Goal: Navigation & Orientation: Find specific page/section

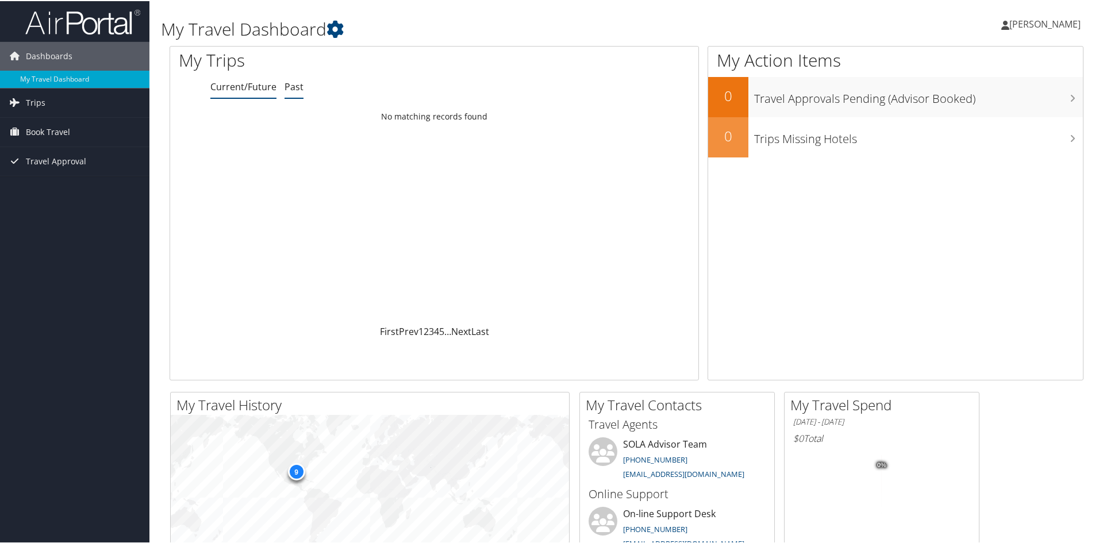
click at [290, 83] on link "Past" at bounding box center [293, 85] width 19 height 13
click at [255, 88] on link "Current/Future" at bounding box center [243, 85] width 66 height 13
click at [301, 84] on link "Past" at bounding box center [293, 85] width 19 height 13
click at [51, 163] on span "Travel Approval" at bounding box center [56, 160] width 60 height 29
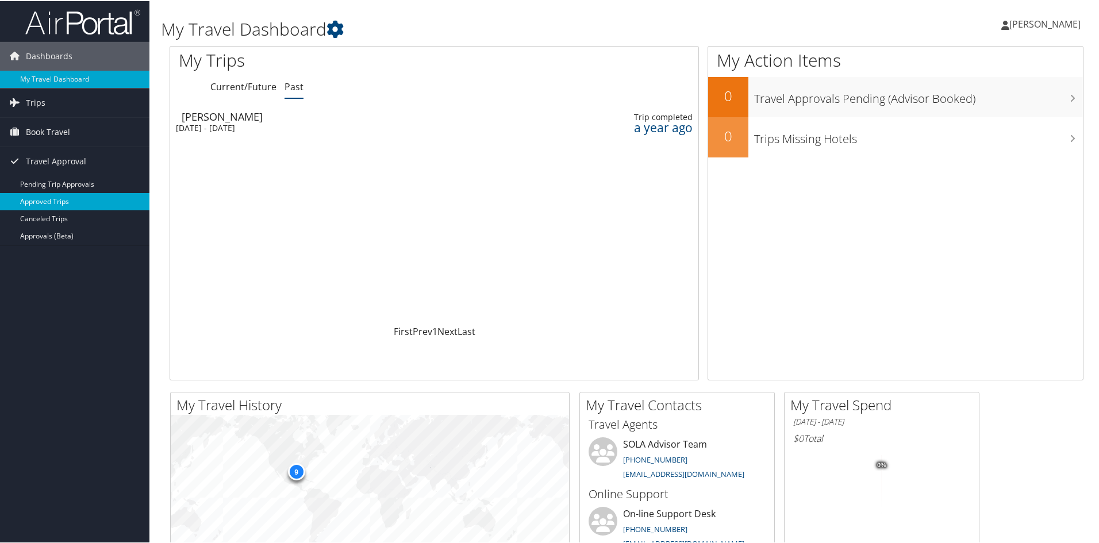
click at [57, 203] on link "Approved Trips" at bounding box center [74, 200] width 149 height 17
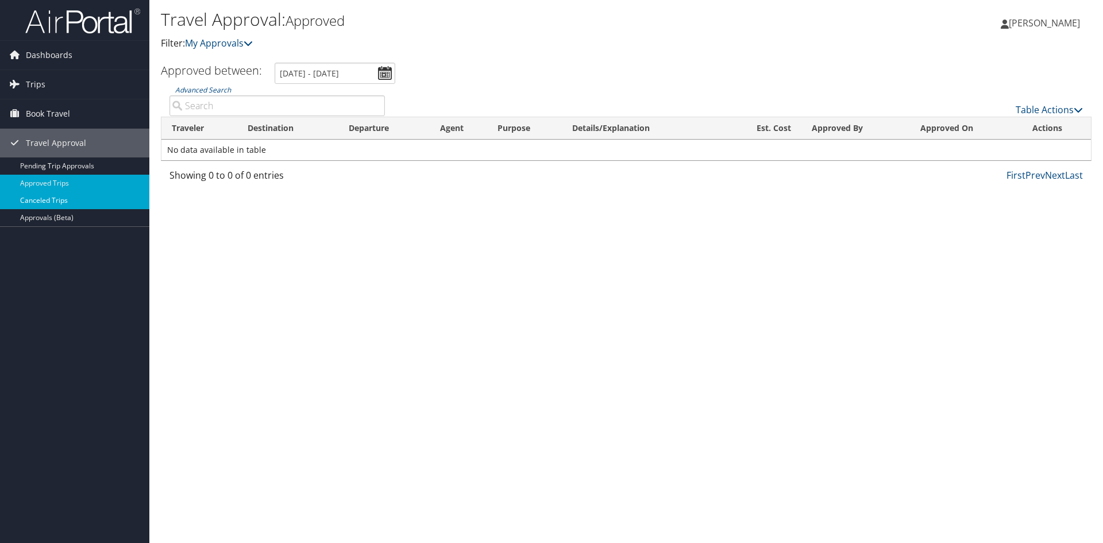
click at [57, 202] on link "Canceled Trips" at bounding box center [74, 200] width 149 height 17
click at [54, 164] on link "Pending Trip Approvals" at bounding box center [74, 165] width 149 height 17
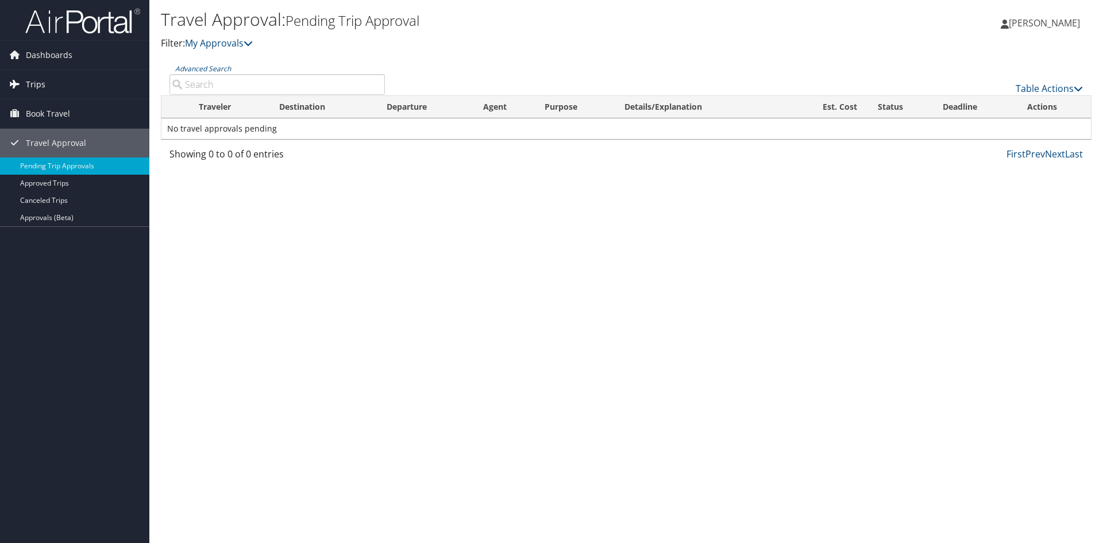
click at [50, 83] on link "Trips" at bounding box center [74, 84] width 149 height 29
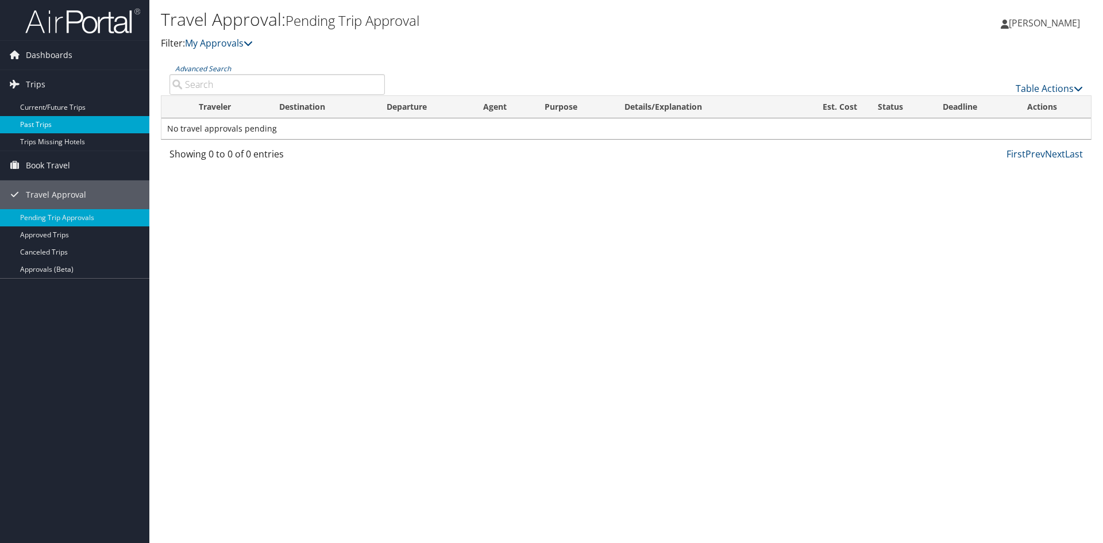
click at [53, 123] on link "Past Trips" at bounding box center [74, 124] width 149 height 17
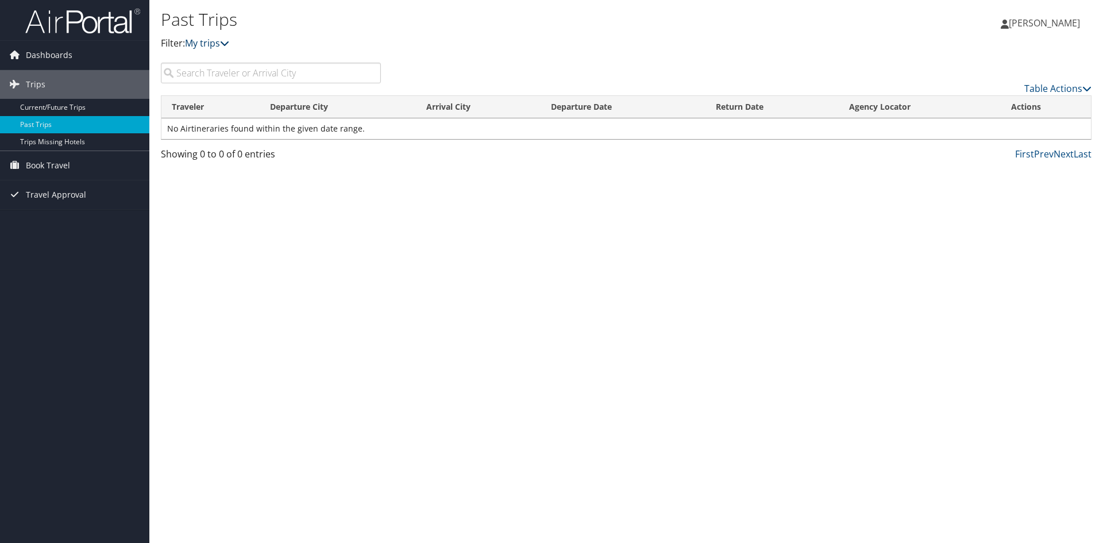
click at [222, 41] on link "My trips" at bounding box center [207, 43] width 44 height 13
click at [80, 111] on link "Current/Future Trips" at bounding box center [74, 107] width 149 height 17
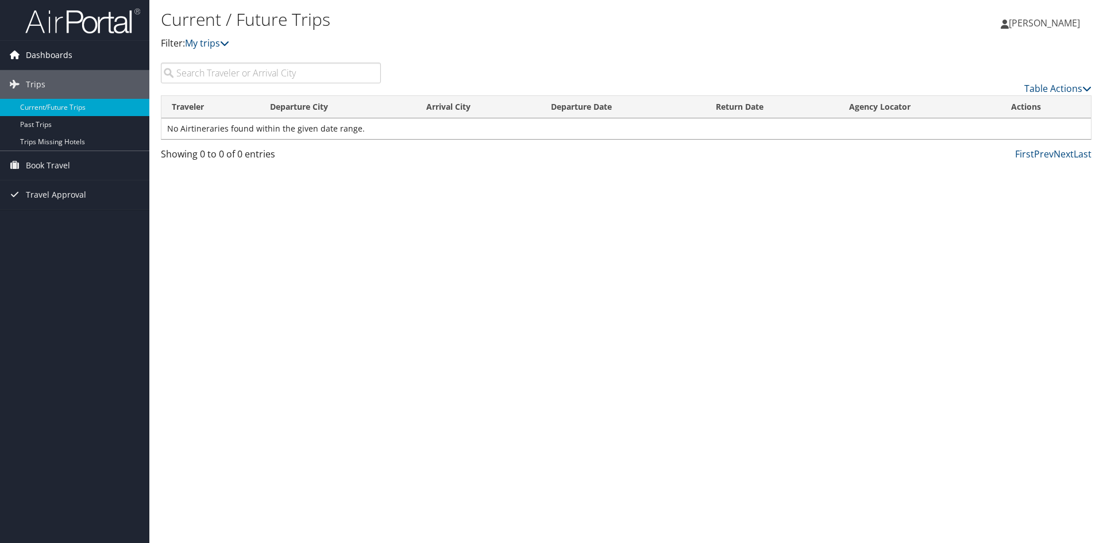
click at [57, 50] on span "Dashboards" at bounding box center [49, 55] width 47 height 29
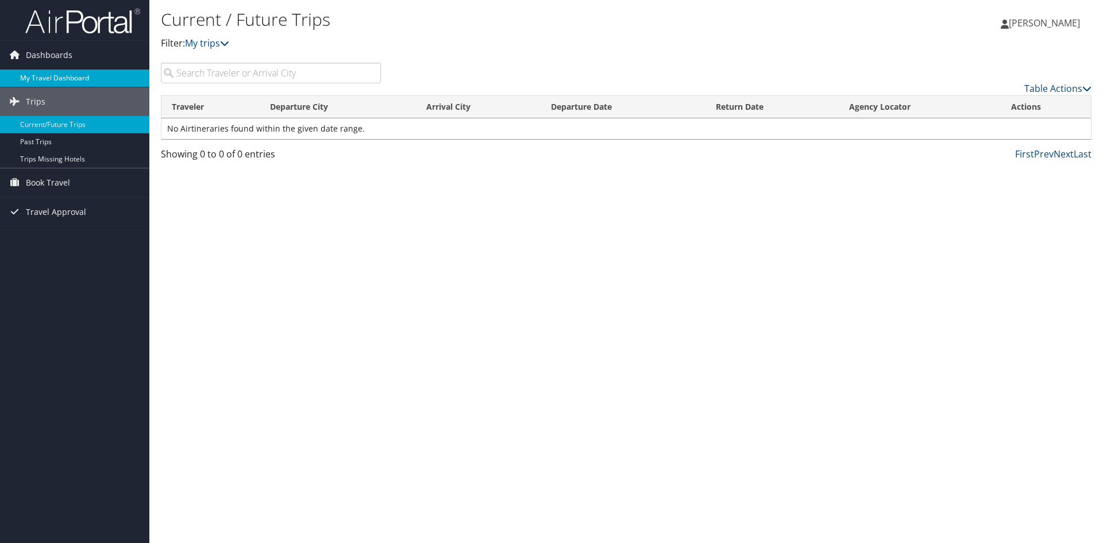
click at [63, 80] on link "My Travel Dashboard" at bounding box center [74, 78] width 149 height 17
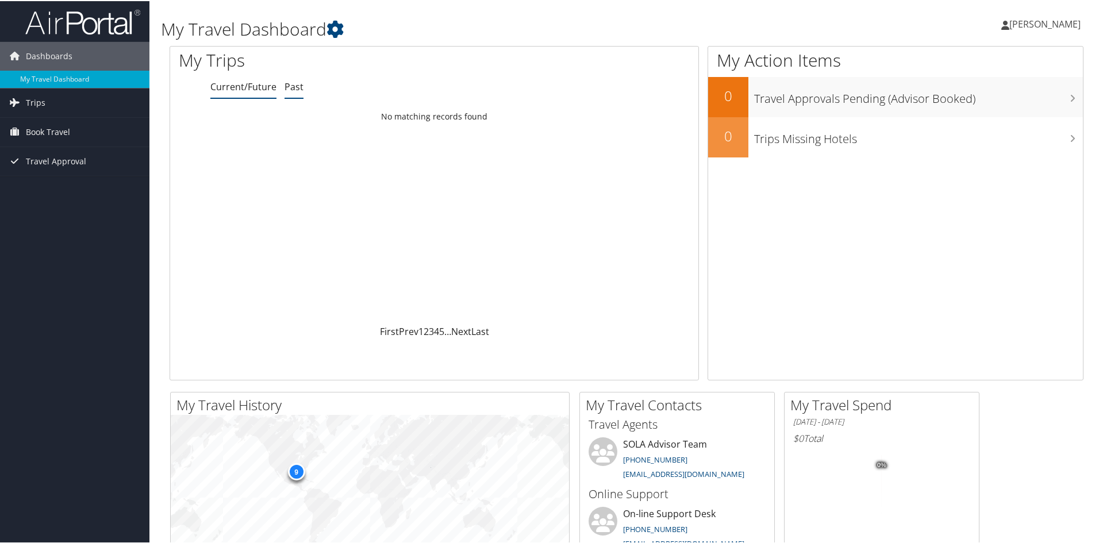
click at [289, 88] on link "Past" at bounding box center [293, 85] width 19 height 13
click at [1053, 18] on span "[PERSON_NAME]" at bounding box center [1044, 23] width 71 height 13
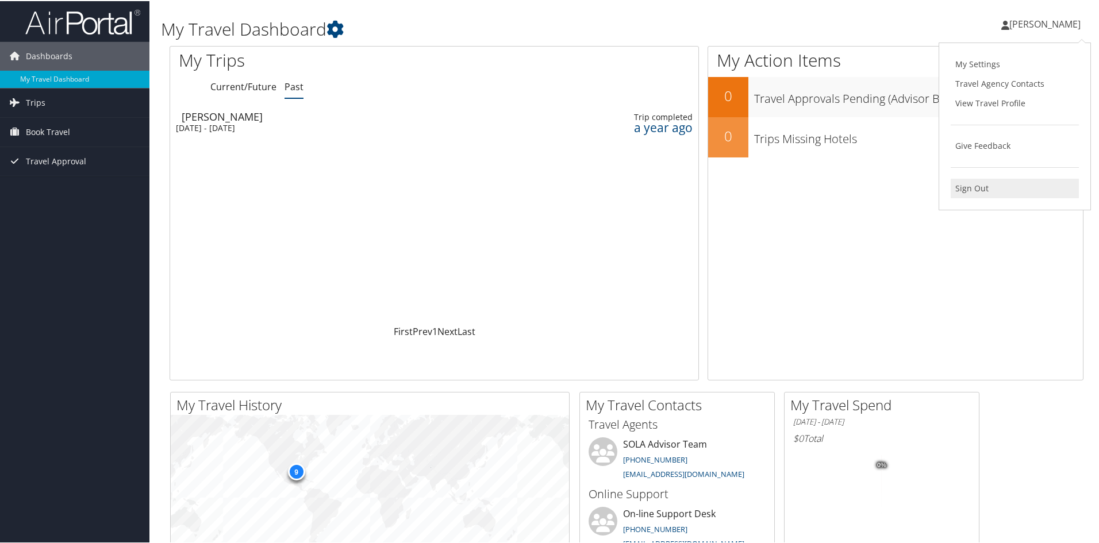
click at [977, 182] on link "Sign Out" at bounding box center [1014, 188] width 128 height 20
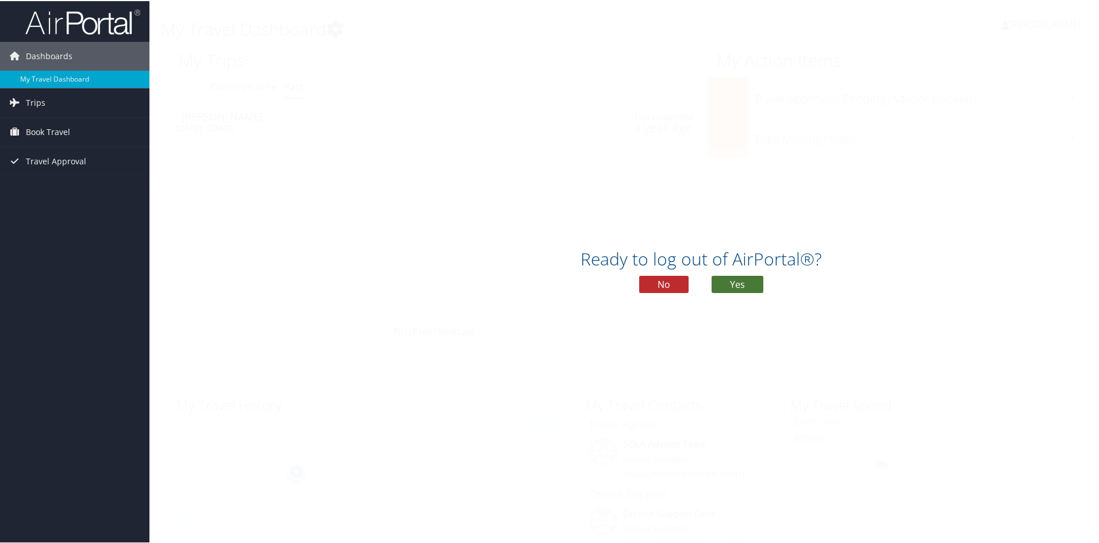
click at [731, 291] on button "Yes" at bounding box center [737, 283] width 52 height 17
